Goal: Task Accomplishment & Management: Manage account settings

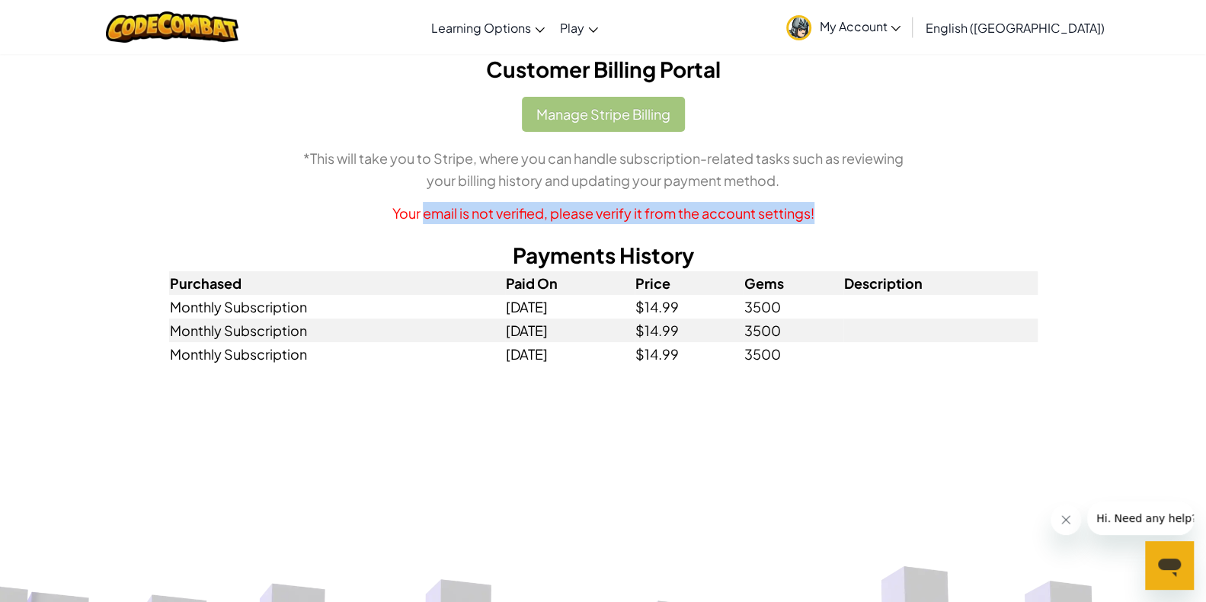
drag, startPoint x: 488, startPoint y: 185, endPoint x: 814, endPoint y: 219, distance: 328.7
click at [814, 219] on p "Your email is not verified, please verify it from the account settings!" at bounding box center [603, 213] width 869 height 22
click at [843, 210] on p "Your email is not verified, please verify it from the account settings!" at bounding box center [603, 213] width 869 height 22
click at [908, 38] on link "My Account" at bounding box center [844, 27] width 130 height 48
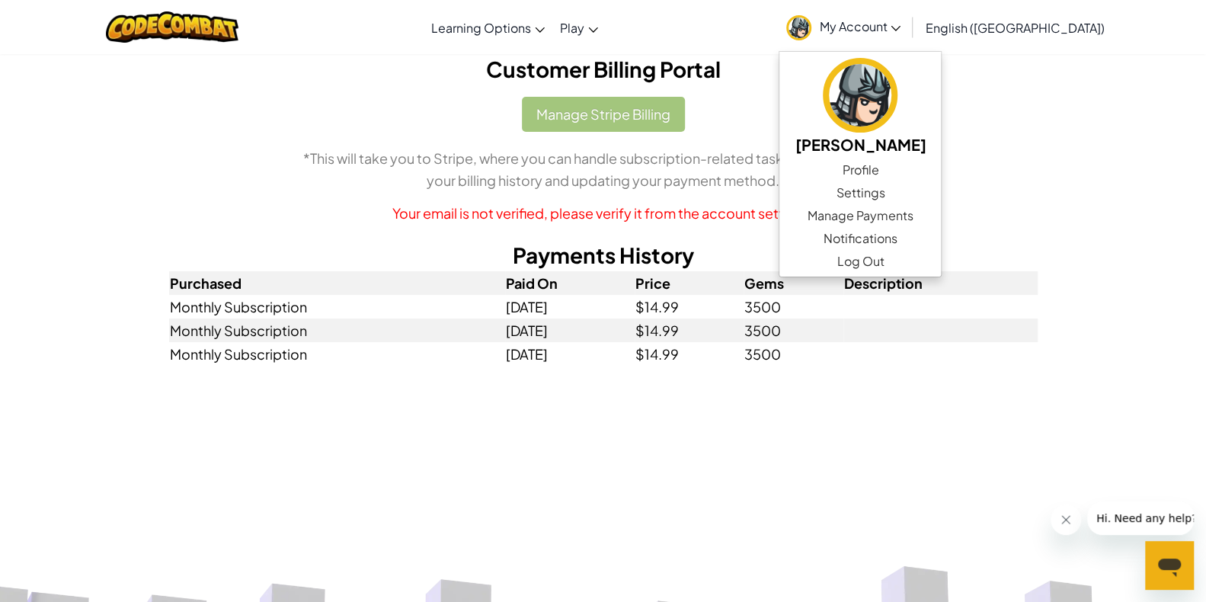
click at [860, 354] on td at bounding box center [940, 354] width 194 height 24
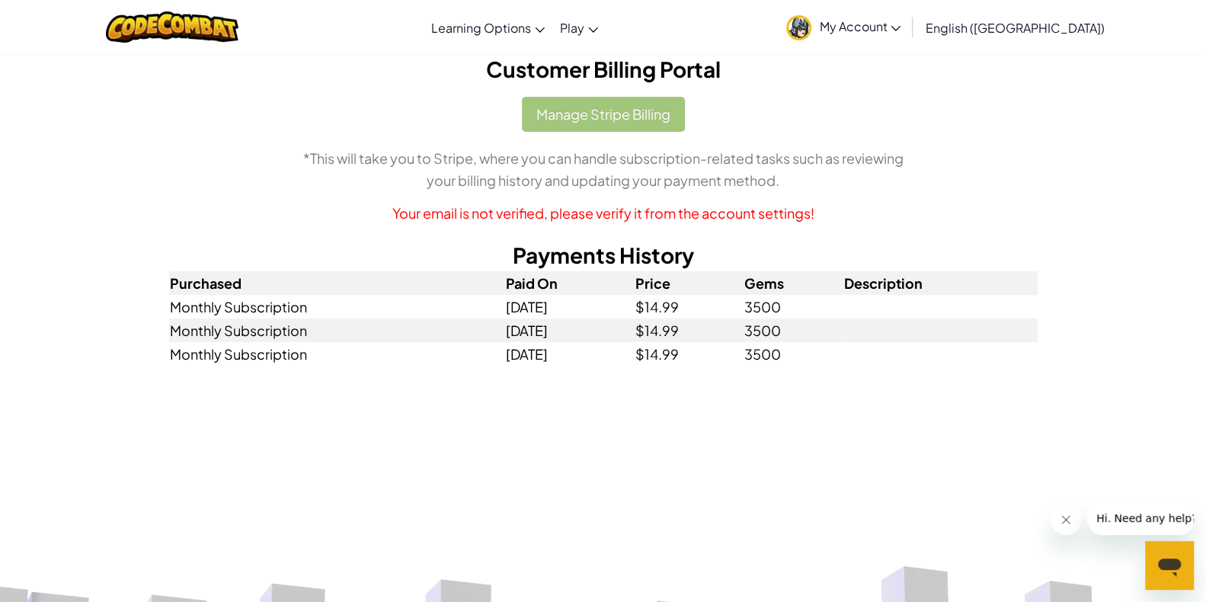
click at [901, 33] on span "My Account" at bounding box center [860, 26] width 82 height 16
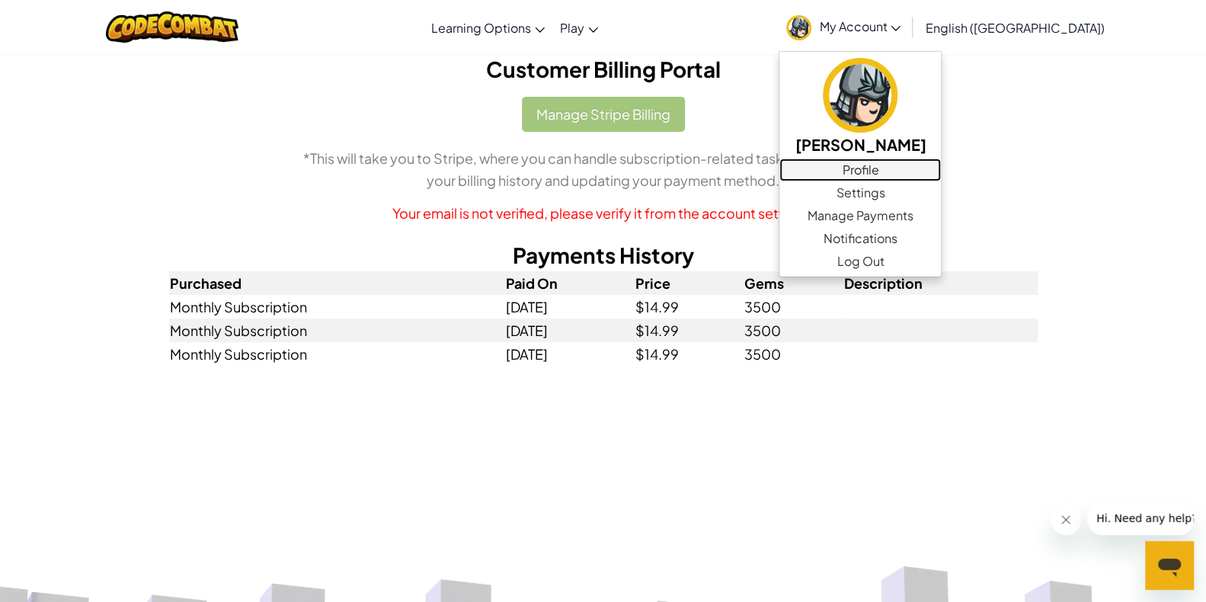
click at [941, 174] on link "Profile" at bounding box center [860, 169] width 162 height 23
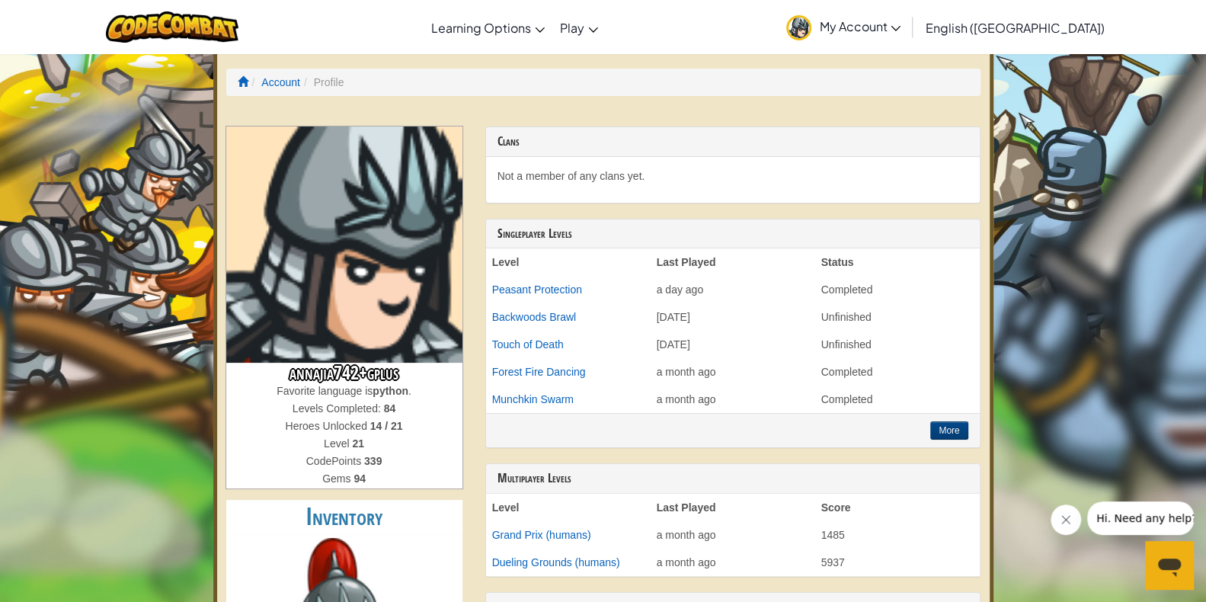
click at [908, 34] on link "My Account" at bounding box center [844, 27] width 130 height 48
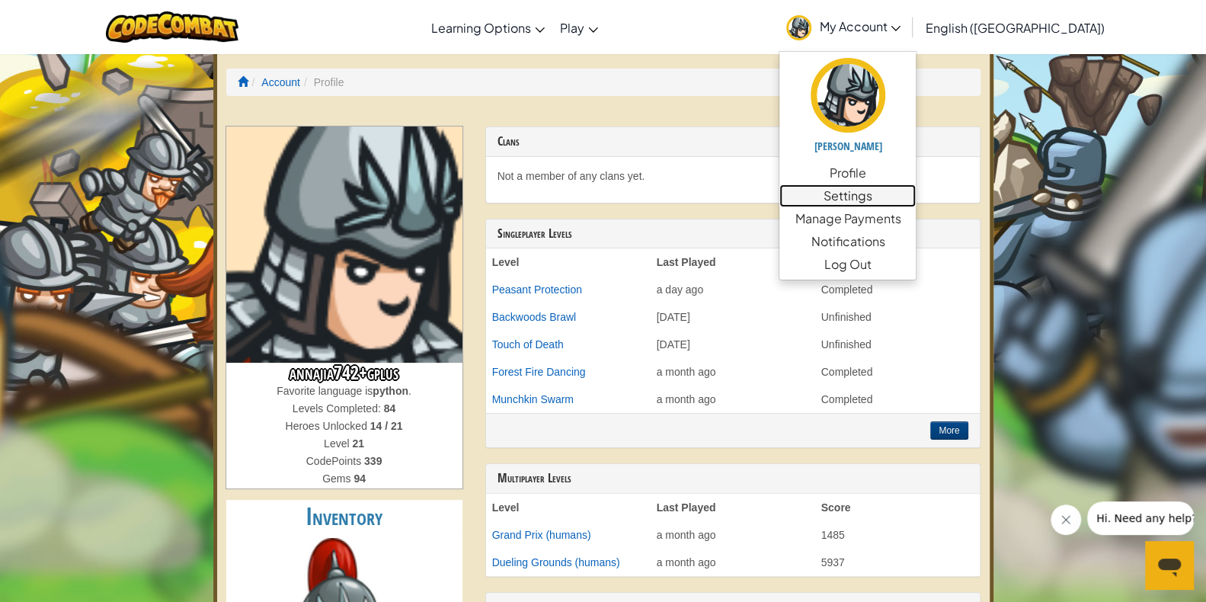
click at [916, 197] on link "Settings" at bounding box center [847, 195] width 136 height 23
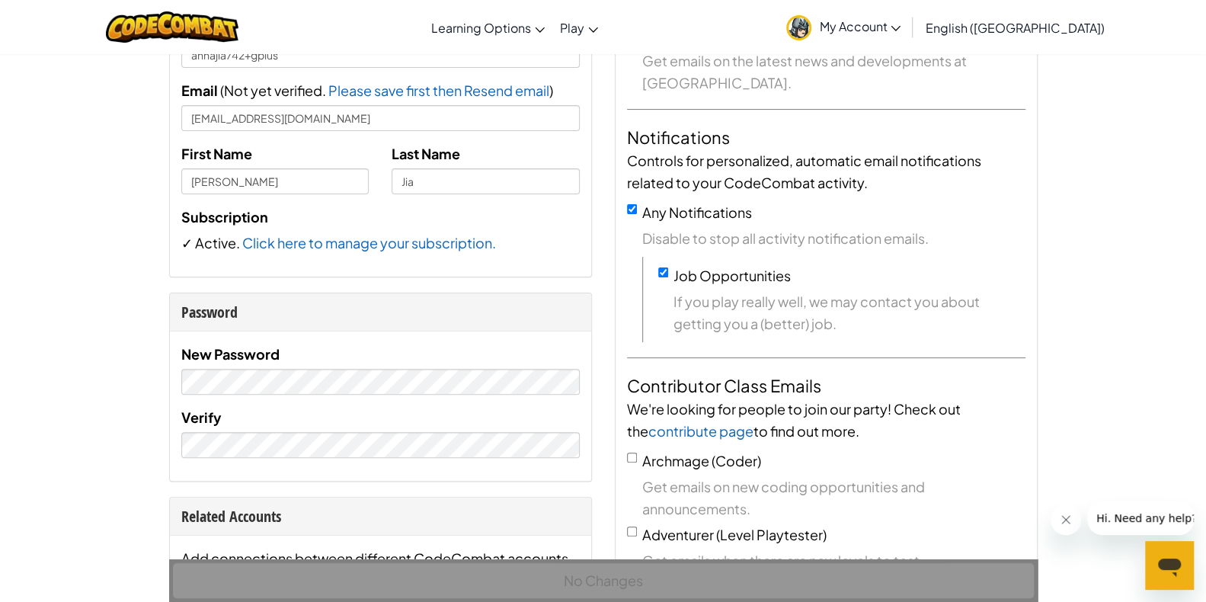
scroll to position [229, 0]
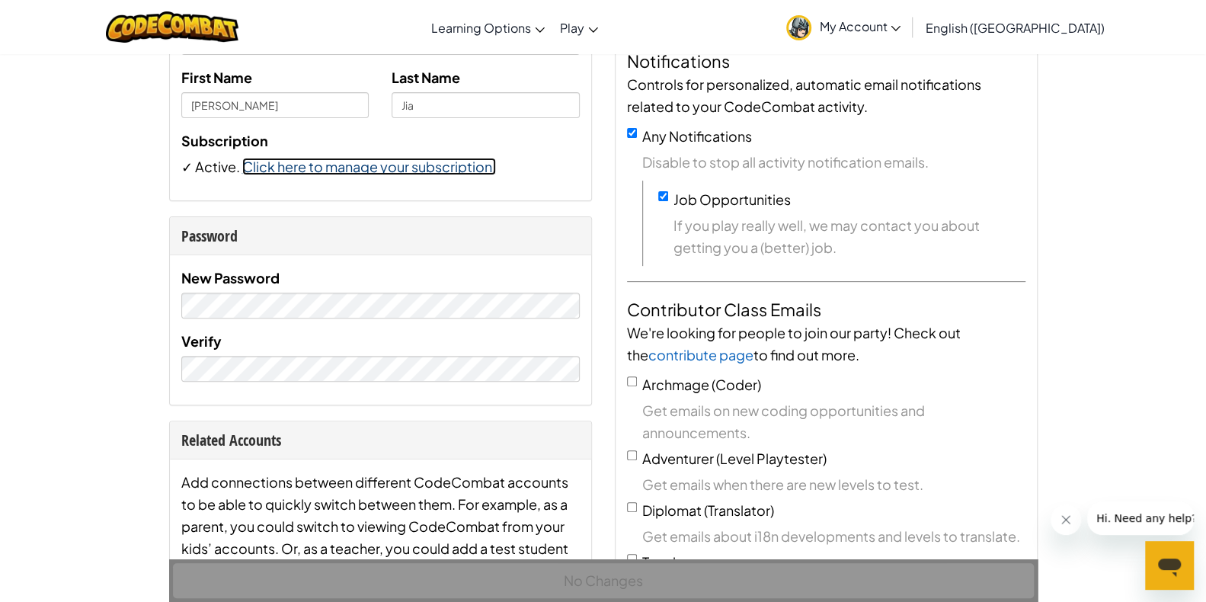
click at [333, 168] on link "Click here to manage your subscription." at bounding box center [369, 167] width 254 height 18
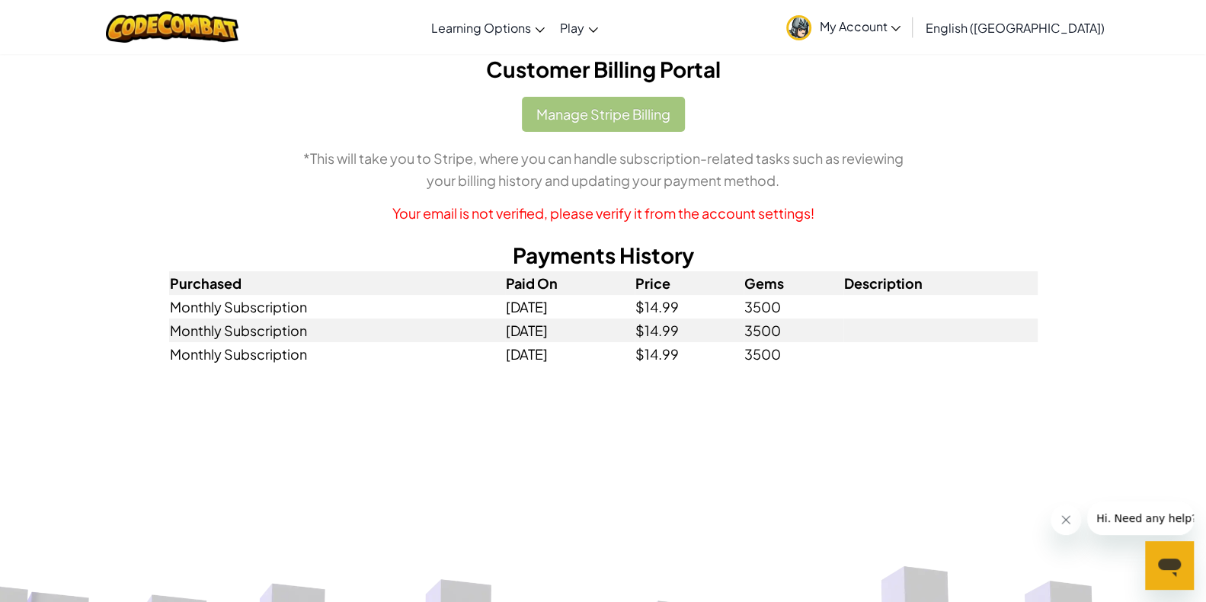
click at [901, 22] on span "My Account" at bounding box center [860, 26] width 82 height 16
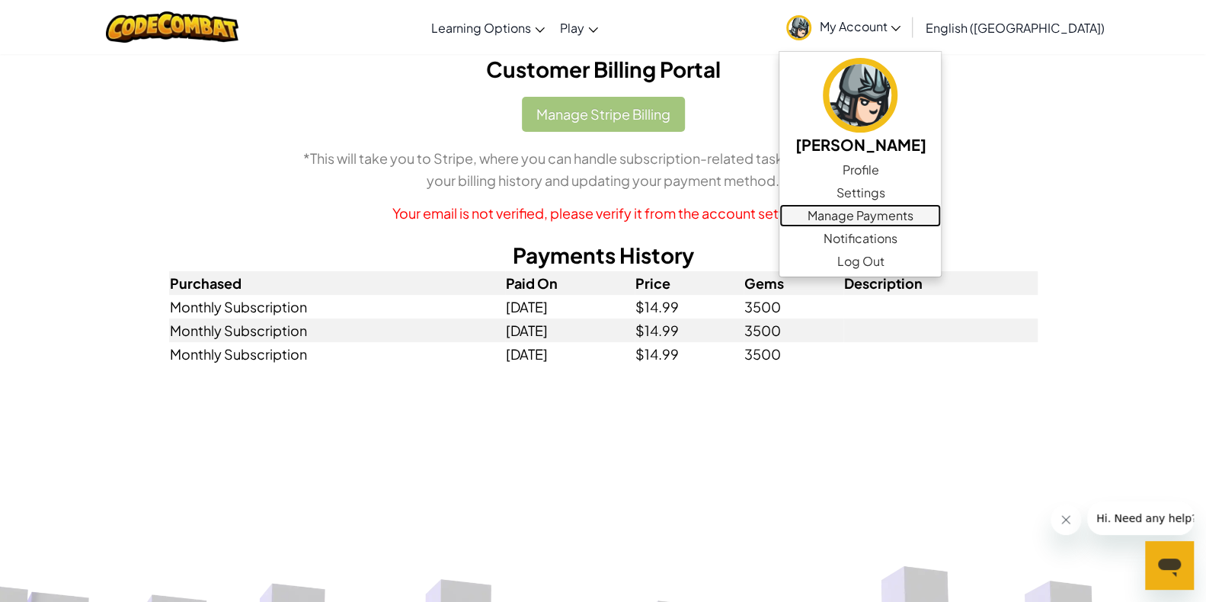
click at [937, 214] on link "Manage Payments" at bounding box center [860, 215] width 162 height 23
